Goal: Check status: Check status

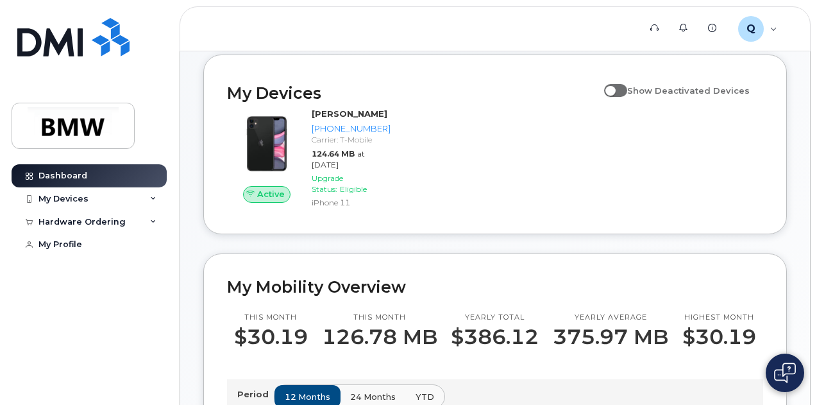
scroll to position [128, 0]
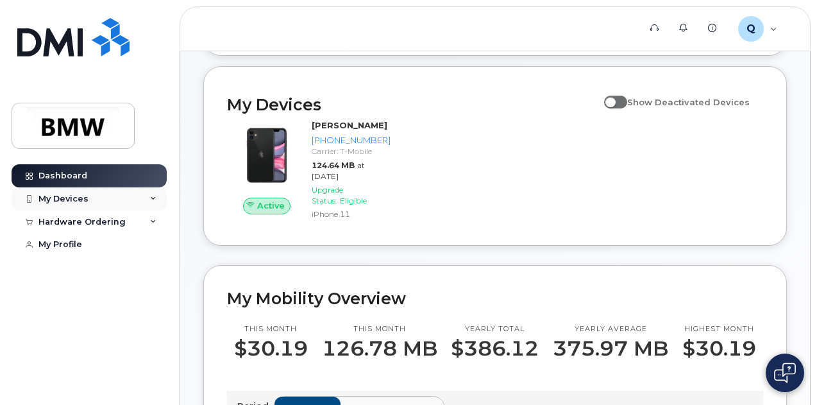
click at [155, 199] on icon at bounding box center [153, 199] width 6 height 6
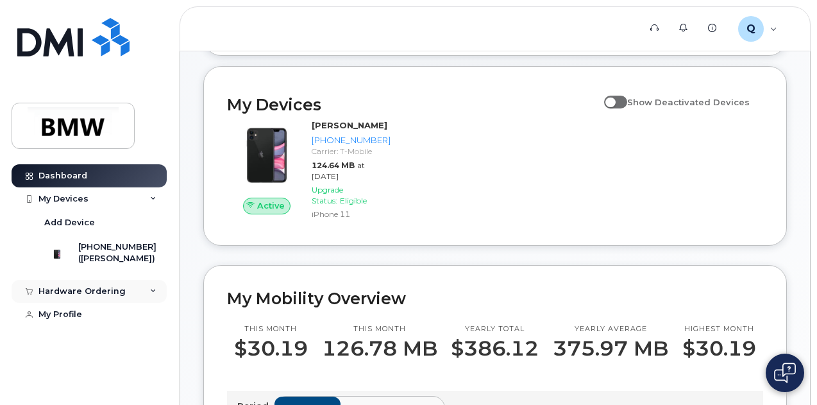
click at [151, 294] on icon at bounding box center [153, 291] width 6 height 6
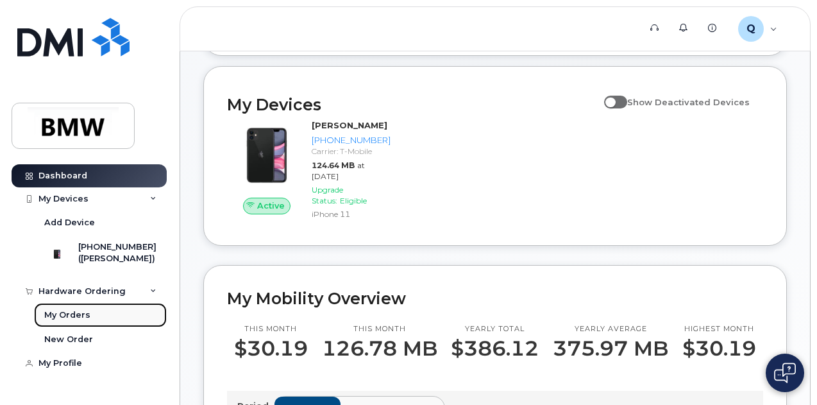
click at [105, 327] on link "My Orders" at bounding box center [100, 315] width 133 height 24
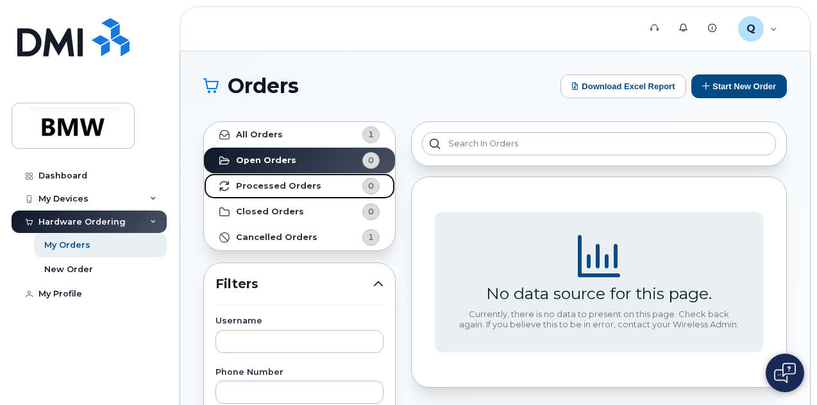
click at [280, 181] on strong "Processed Orders" at bounding box center [278, 186] width 85 height 10
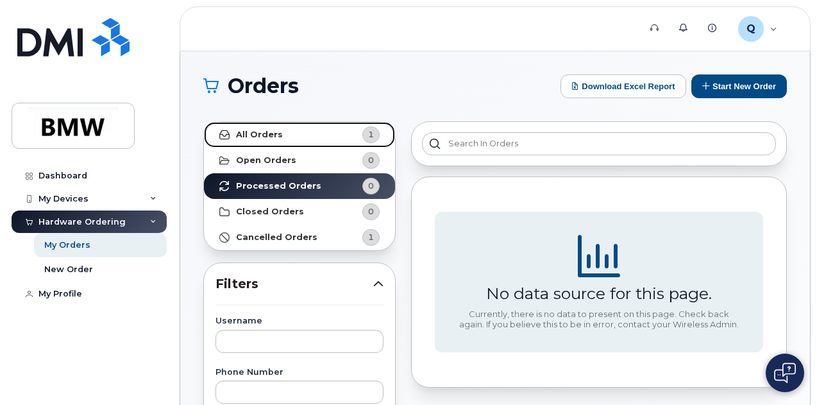
click at [275, 131] on strong "All Orders" at bounding box center [259, 135] width 47 height 10
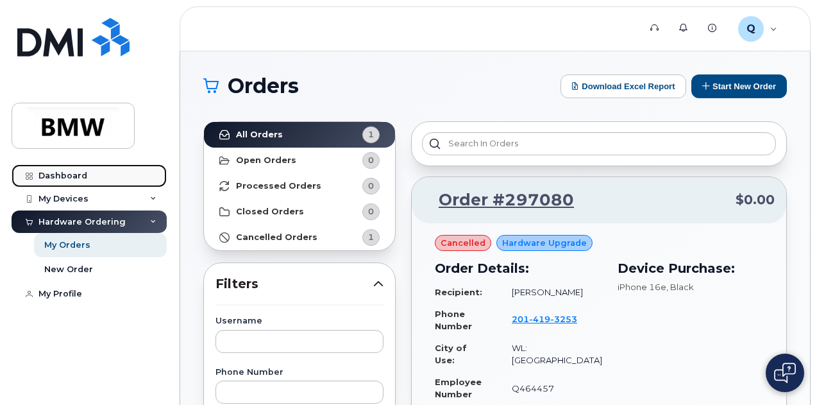
click at [87, 182] on link "Dashboard" at bounding box center [89, 175] width 155 height 23
